Goal: Find specific page/section: Find specific page/section

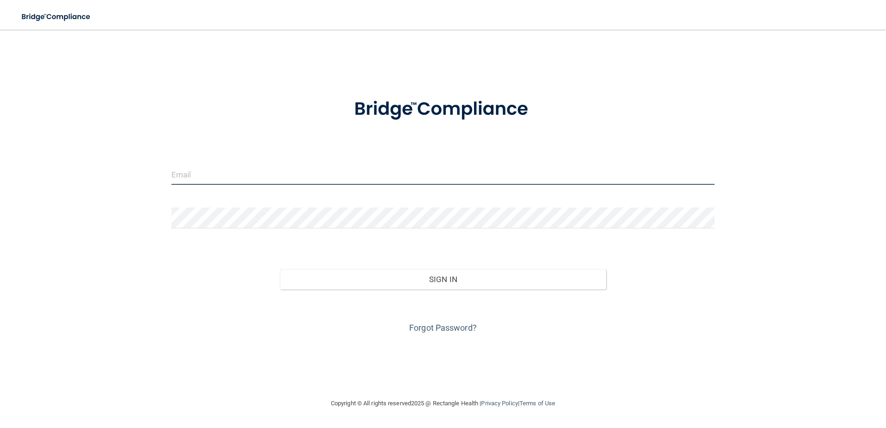
click at [226, 177] on input "email" at bounding box center [442, 174] width 543 height 21
type input "[EMAIL_ADDRESS][DOMAIN_NAME]"
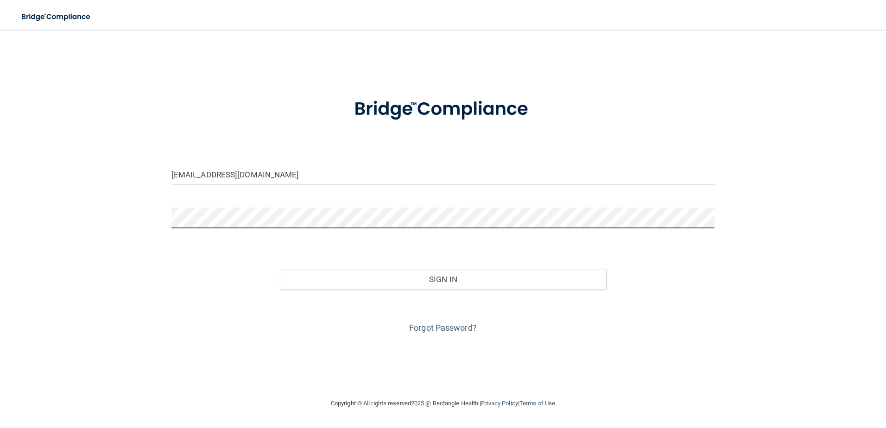
click at [280, 269] on button "Sign In" at bounding box center [443, 279] width 326 height 20
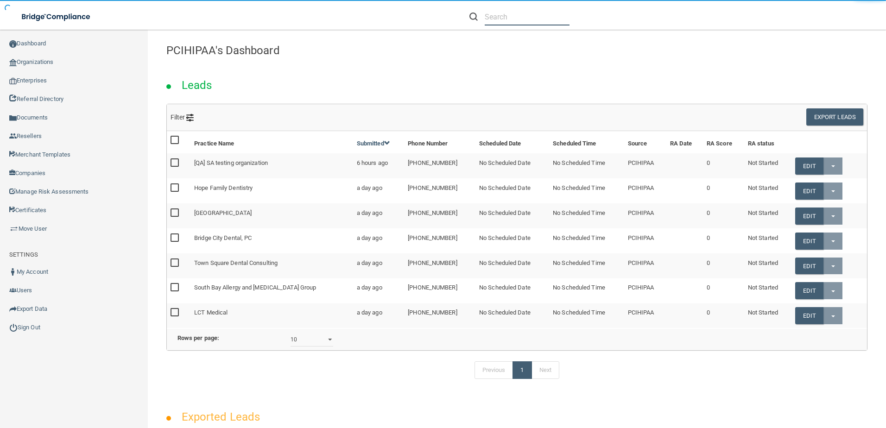
click at [502, 14] on input "text" at bounding box center [527, 16] width 85 height 17
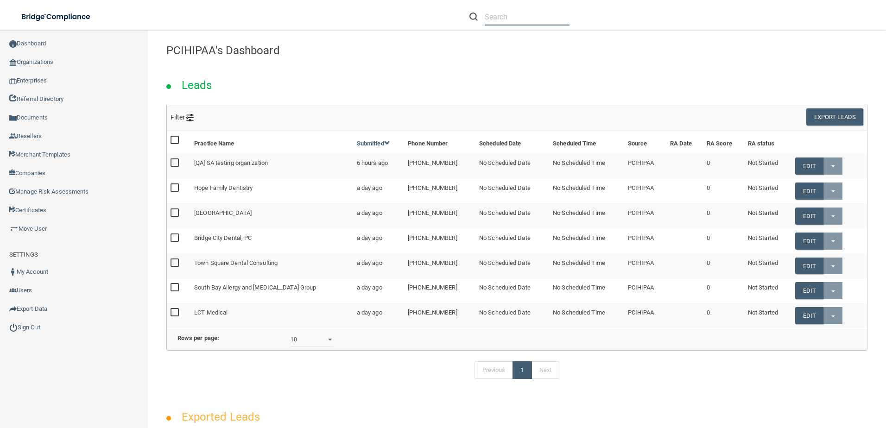
paste input "[PERSON_NAME] DDS"
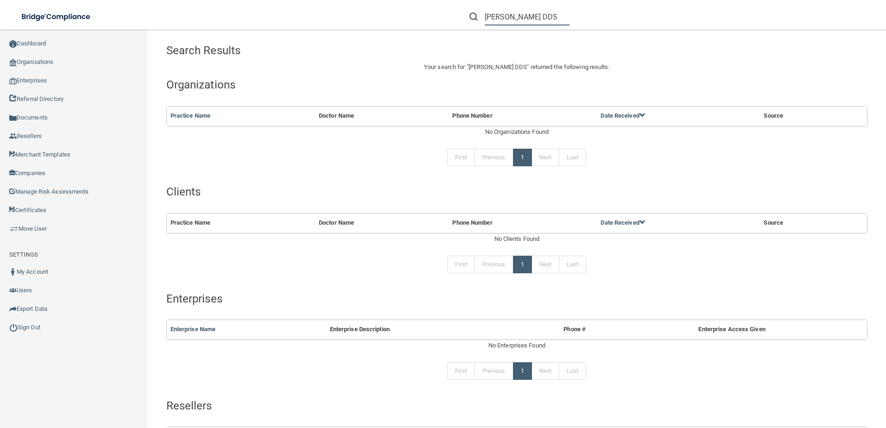
click at [577, 20] on div "[PERSON_NAME] DDS" at bounding box center [627, 16] width 345 height 33
click at [536, 10] on input "[PERSON_NAME] DDS" at bounding box center [527, 16] width 85 height 17
drag, startPoint x: 548, startPoint y: 16, endPoint x: 531, endPoint y: 16, distance: 16.2
click at [531, 16] on input "[PERSON_NAME] DDS" at bounding box center [527, 16] width 85 height 17
type input "[PERSON_NAME]"
